Goal: Find specific page/section: Find specific page/section

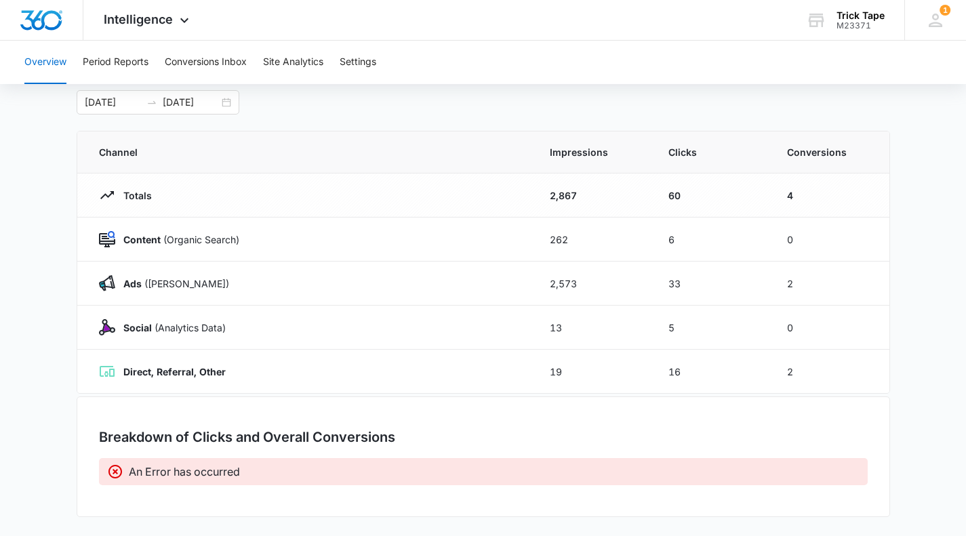
scroll to position [74, 0]
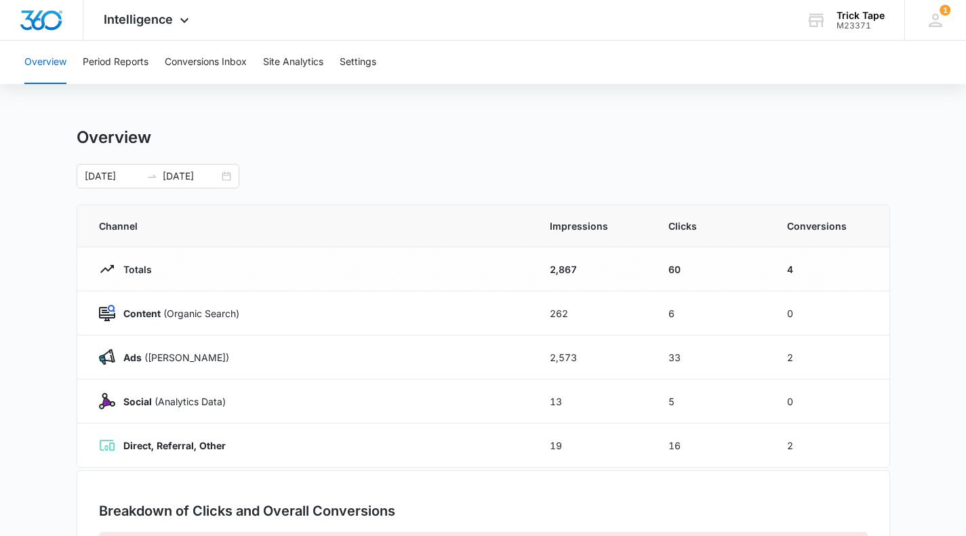
scroll to position [74, 0]
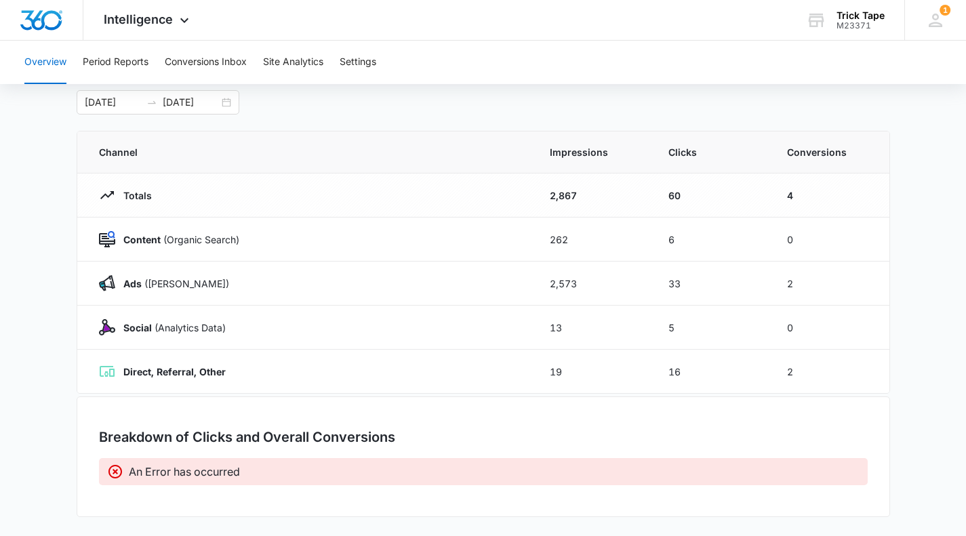
click at [117, 472] on icon at bounding box center [115, 472] width 16 height 16
click at [138, 26] on div "Intelligence Apps Reputation Websites Forms CRM Email Social Shop Payments POS …" at bounding box center [147, 20] width 129 height 40
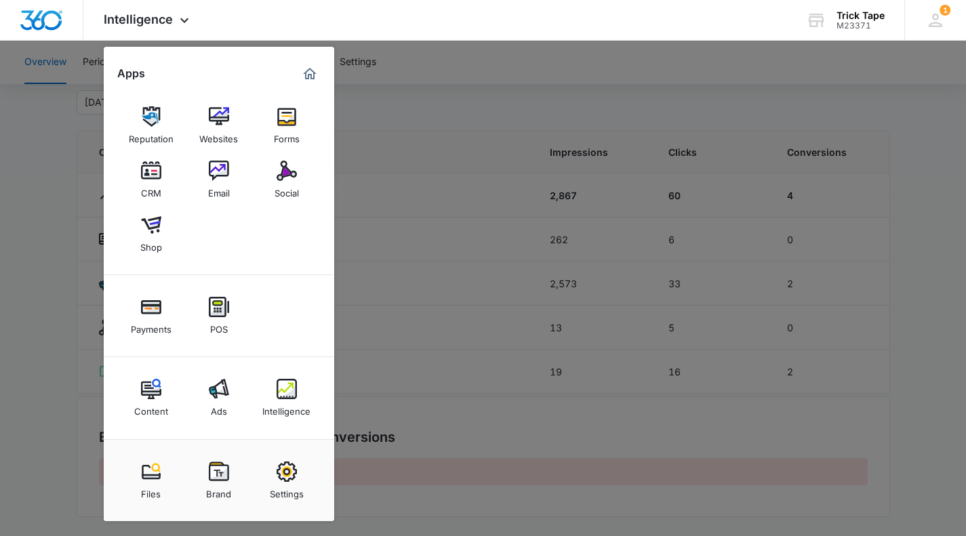
click at [289, 190] on div "Social" at bounding box center [287, 190] width 24 height 18
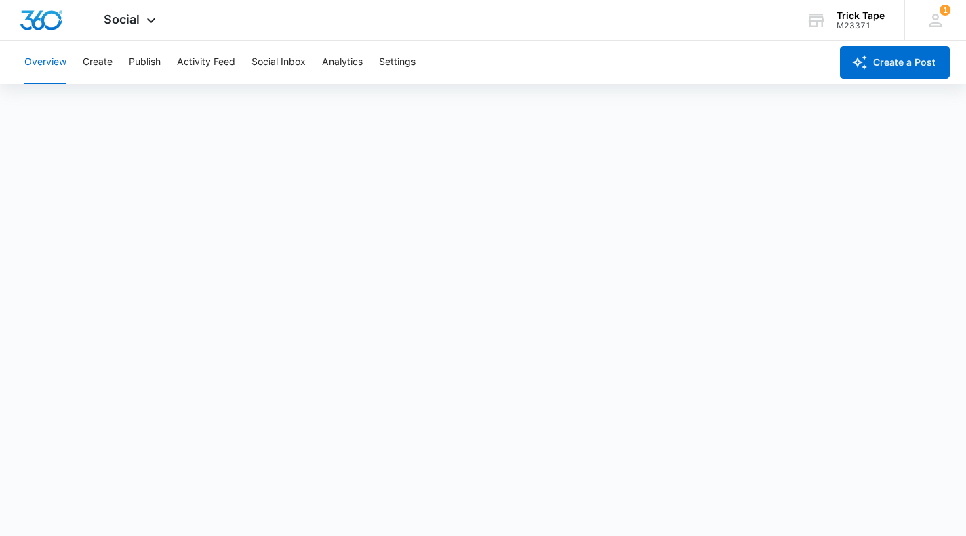
click at [126, 24] on span "Social" at bounding box center [122, 19] width 36 height 14
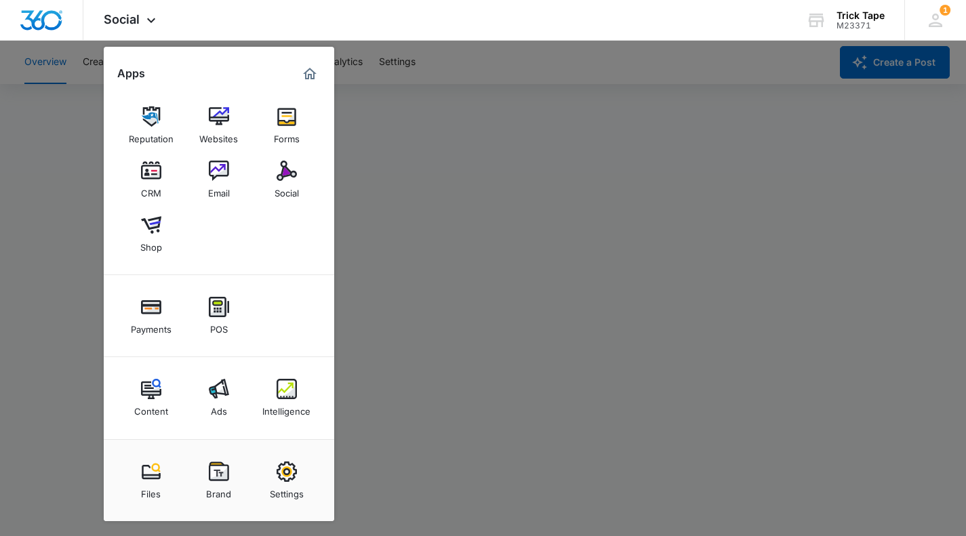
click at [277, 390] on img at bounding box center [287, 389] width 20 height 20
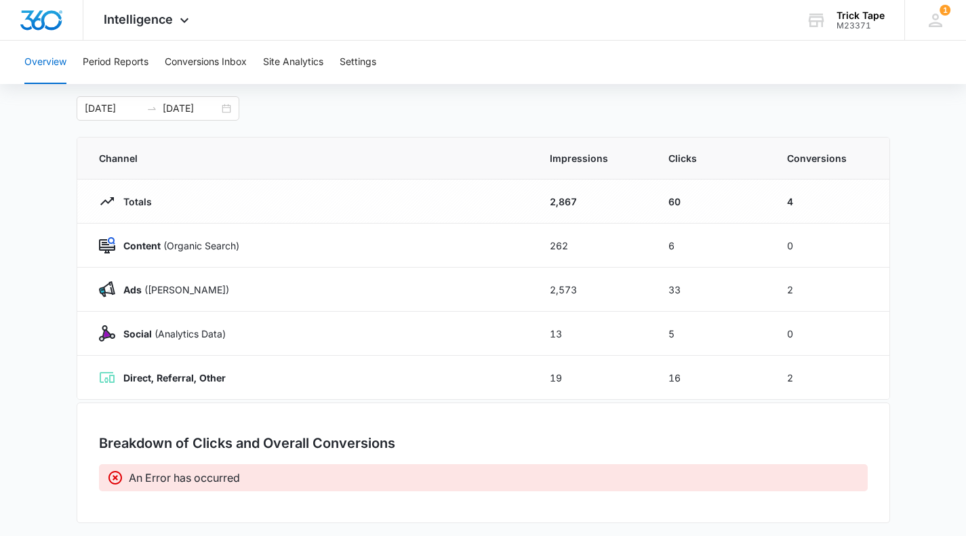
scroll to position [74, 0]
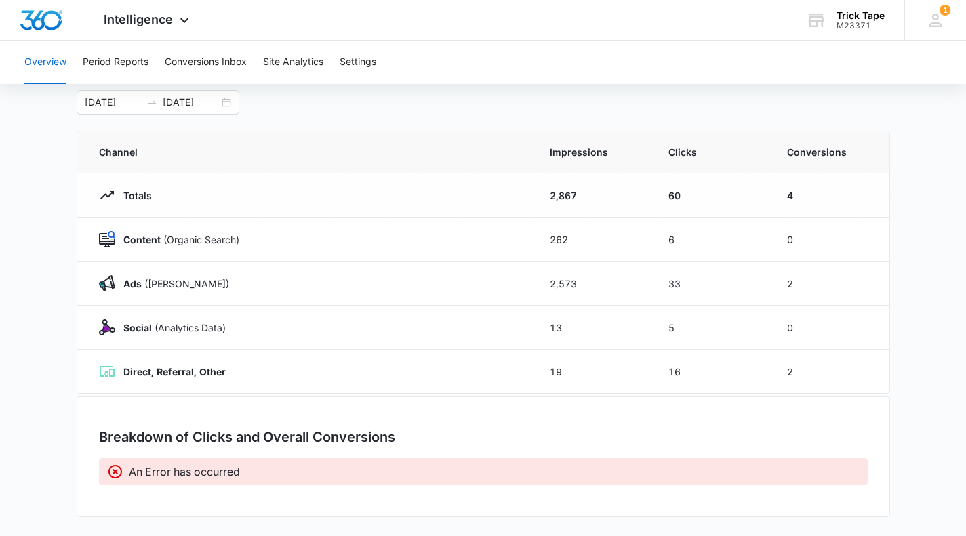
click at [113, 472] on icon at bounding box center [115, 472] width 16 height 16
click at [81, 452] on div "Breakdown of Clicks and Overall Conversions An Error has occurred" at bounding box center [484, 457] width 814 height 121
